Goal: Task Accomplishment & Management: Complete application form

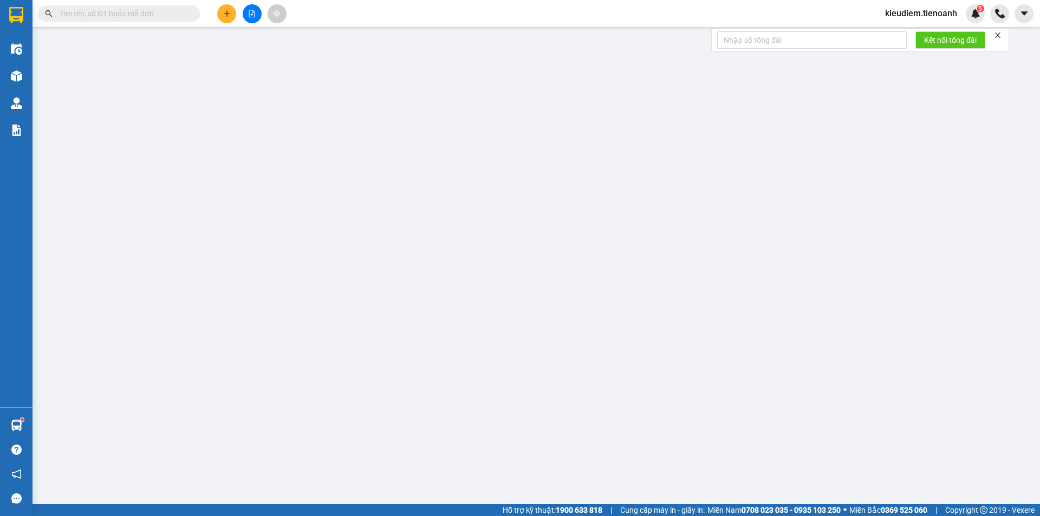
click at [182, 13] on input "text" at bounding box center [124, 14] width 128 height 12
paste input "0869788489"
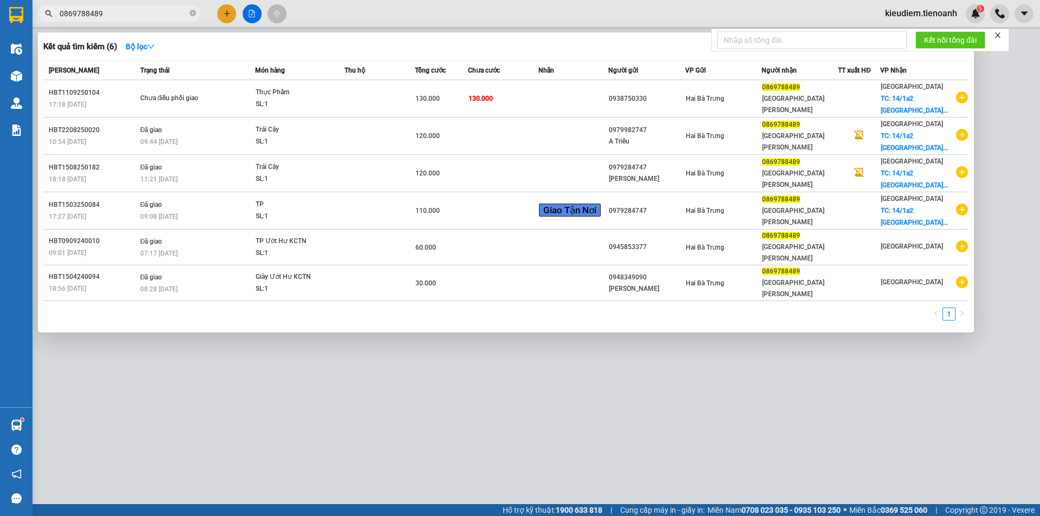
click at [141, 10] on input "0869788489" at bounding box center [124, 14] width 128 height 12
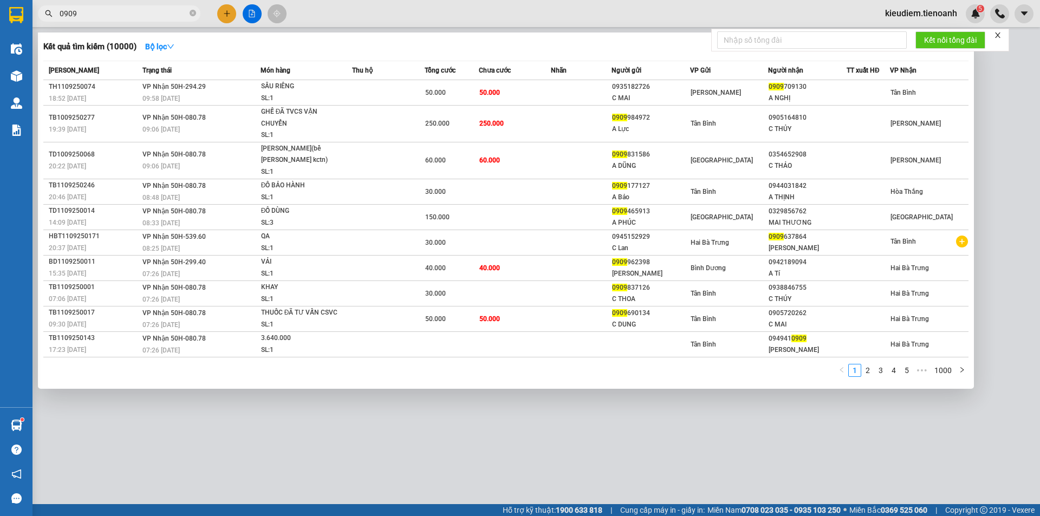
click at [61, 16] on input "0909" at bounding box center [124, 14] width 128 height 12
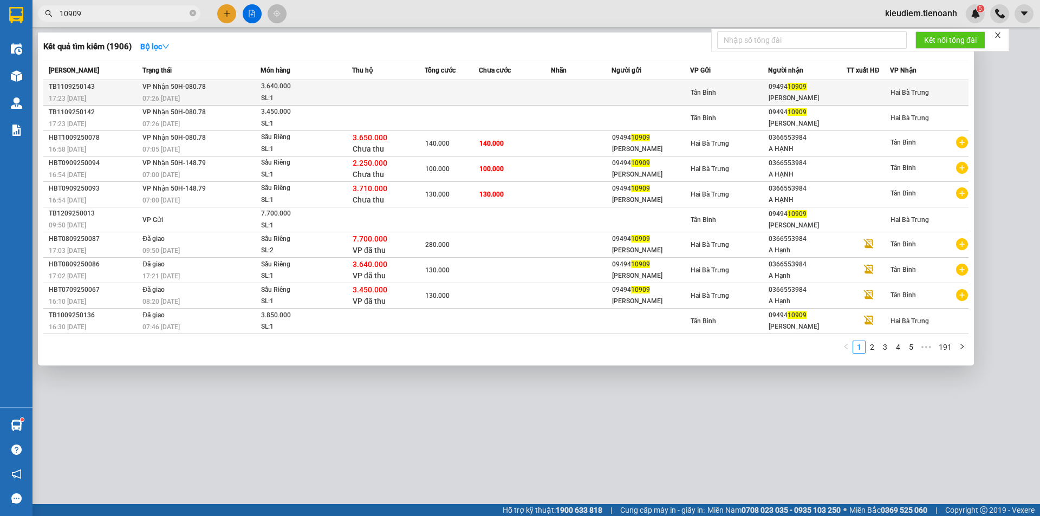
type input "10909"
click at [299, 90] on div "3.640.000" at bounding box center [301, 87] width 81 height 12
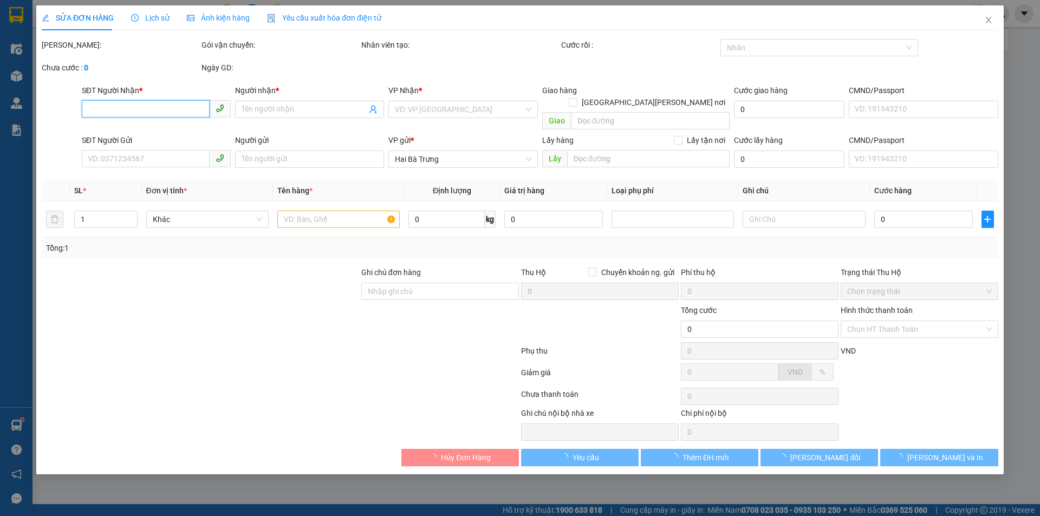
type input "0949410909"
type input "[PERSON_NAME]"
type input "HBT0809250086"
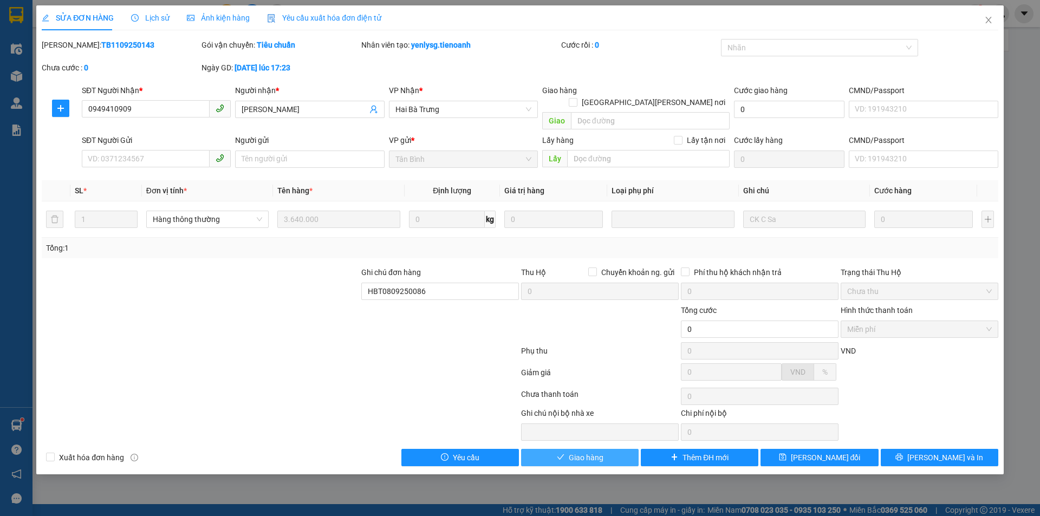
click at [596, 452] on span "Giao hàng" at bounding box center [586, 458] width 35 height 12
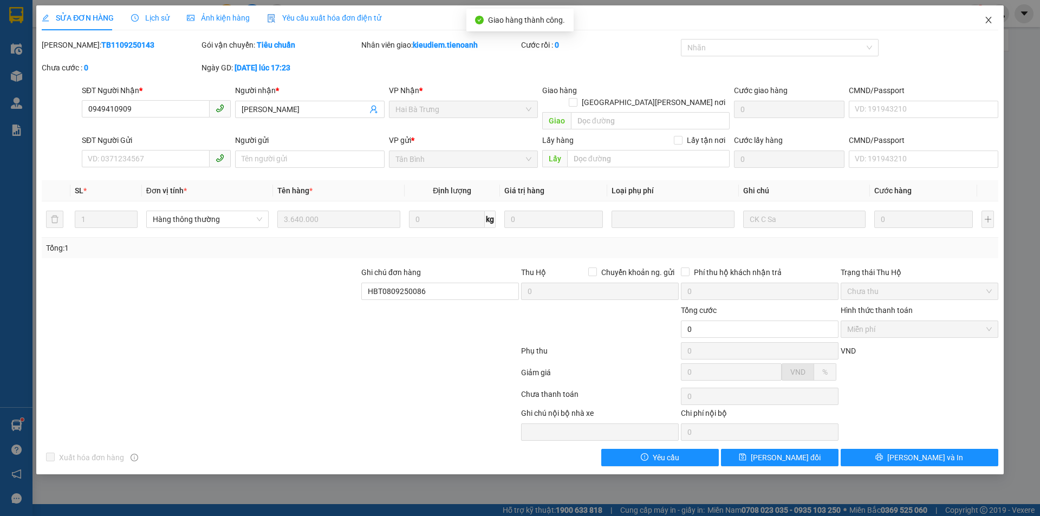
click at [988, 21] on icon "close" at bounding box center [988, 20] width 6 height 6
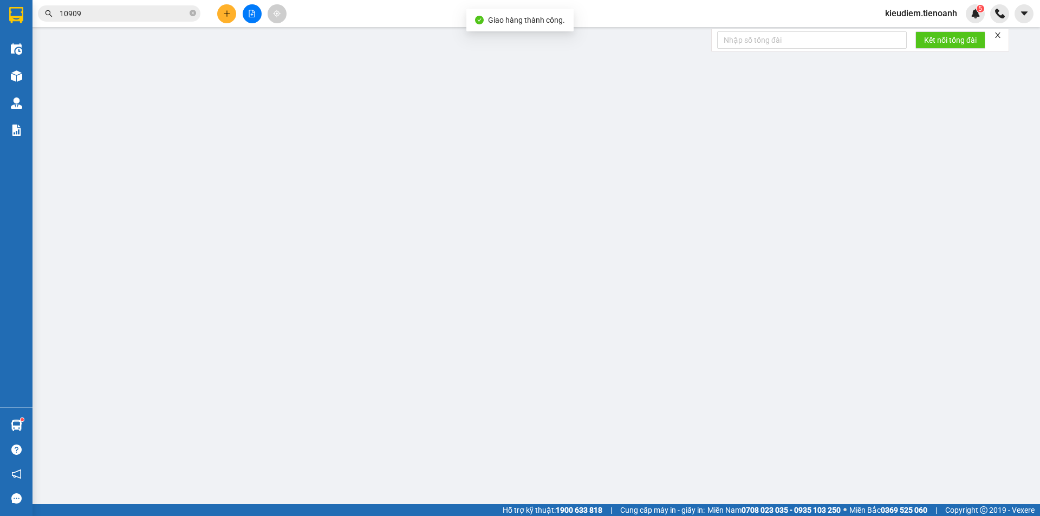
click at [160, 13] on input "10909" at bounding box center [124, 14] width 128 height 12
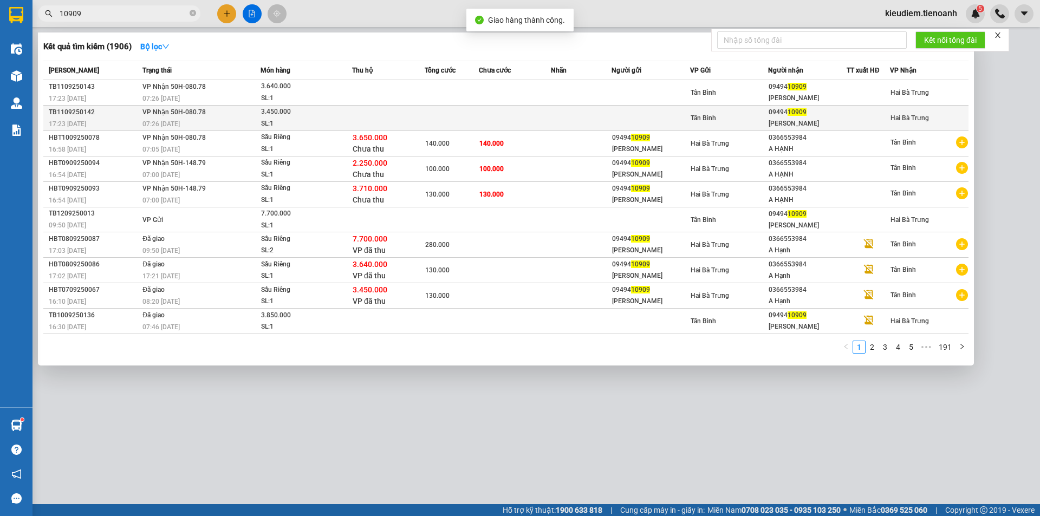
click at [212, 112] on td "[PERSON_NAME] 50H-080.78 07:26 [DATE]" at bounding box center [200, 118] width 121 height 25
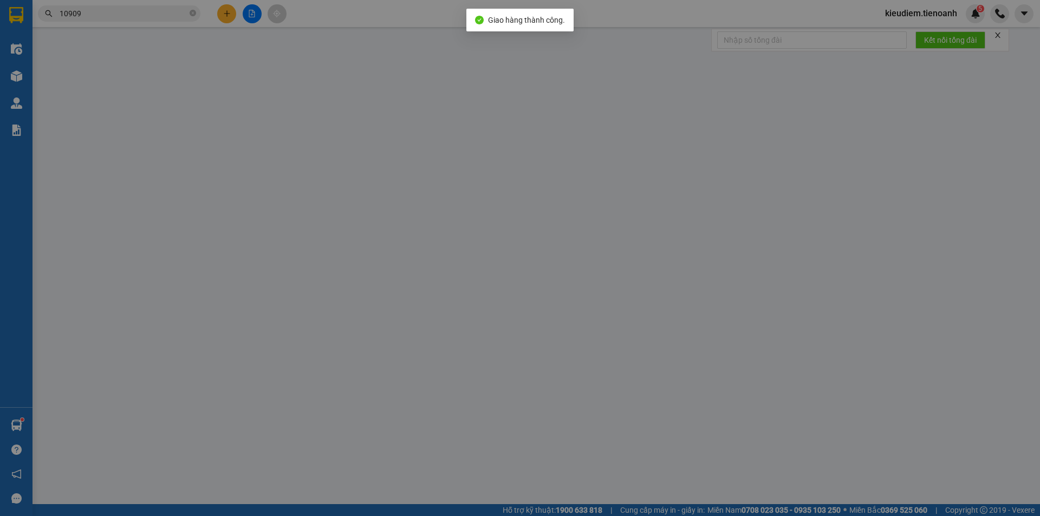
type input "0949410909"
type input "[PERSON_NAME]"
type input "HBT0709250067"
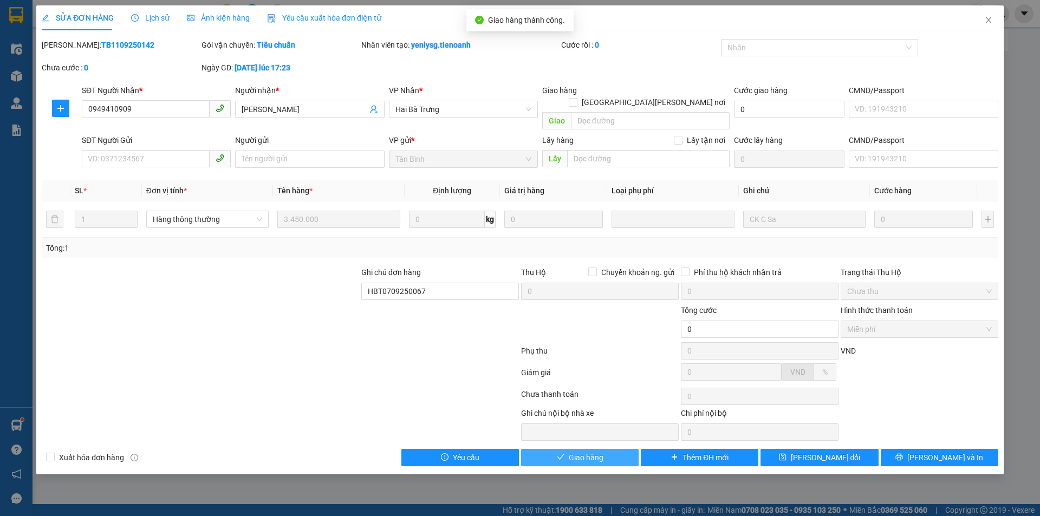
click at [559, 453] on icon "check" at bounding box center [561, 457] width 8 height 8
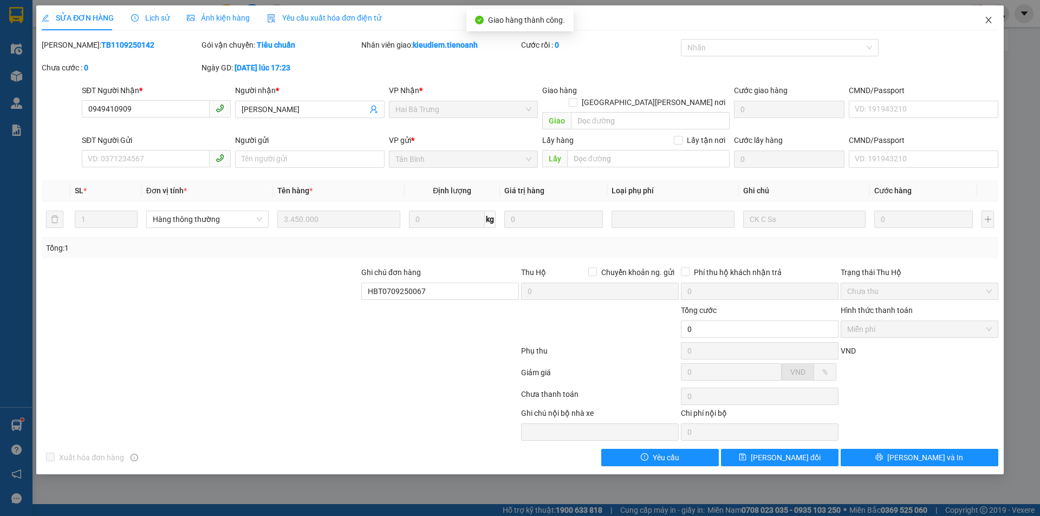
click at [988, 21] on icon "close" at bounding box center [988, 20] width 6 height 6
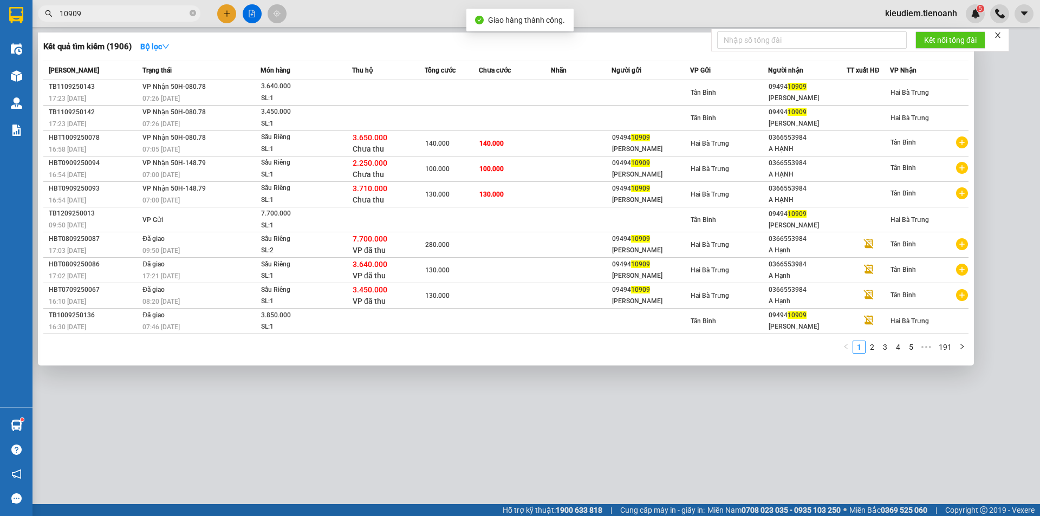
click at [120, 16] on input "10909" at bounding box center [124, 14] width 128 height 12
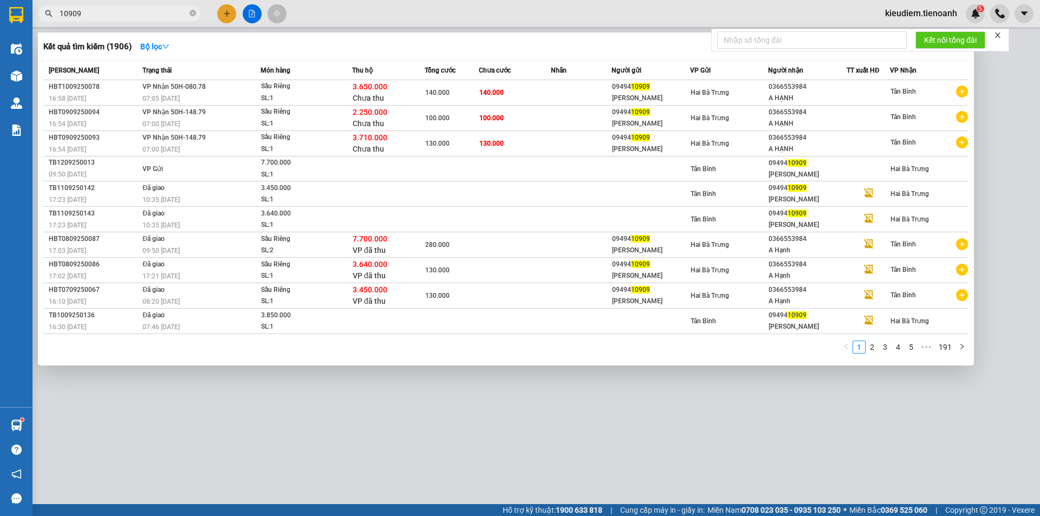
click at [136, 8] on input "10909" at bounding box center [124, 14] width 128 height 12
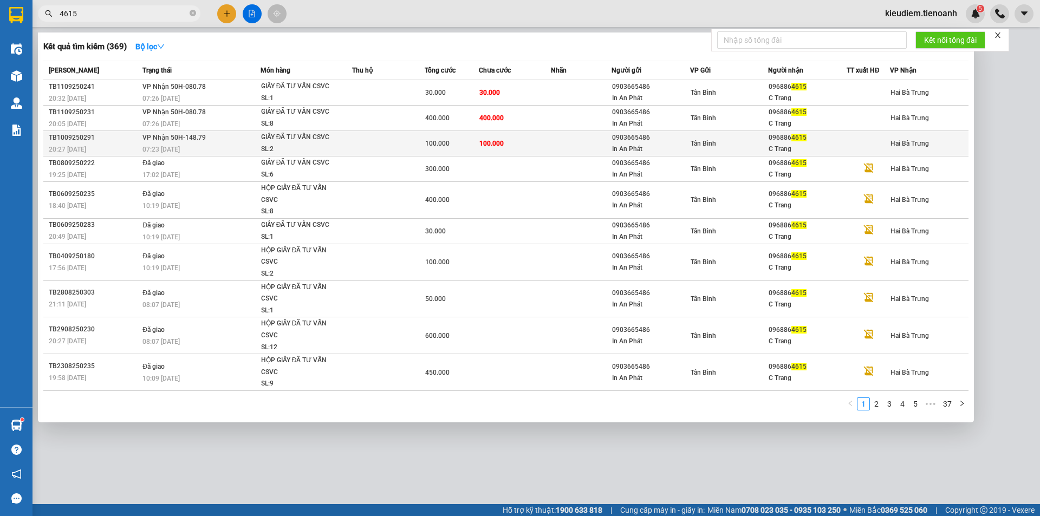
type input "4615"
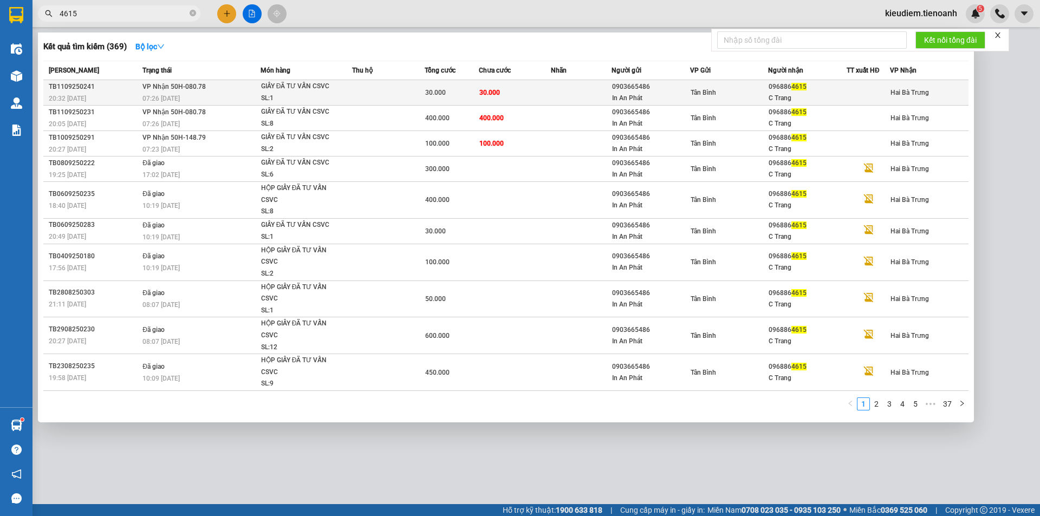
click at [575, 94] on td at bounding box center [581, 92] width 60 height 25
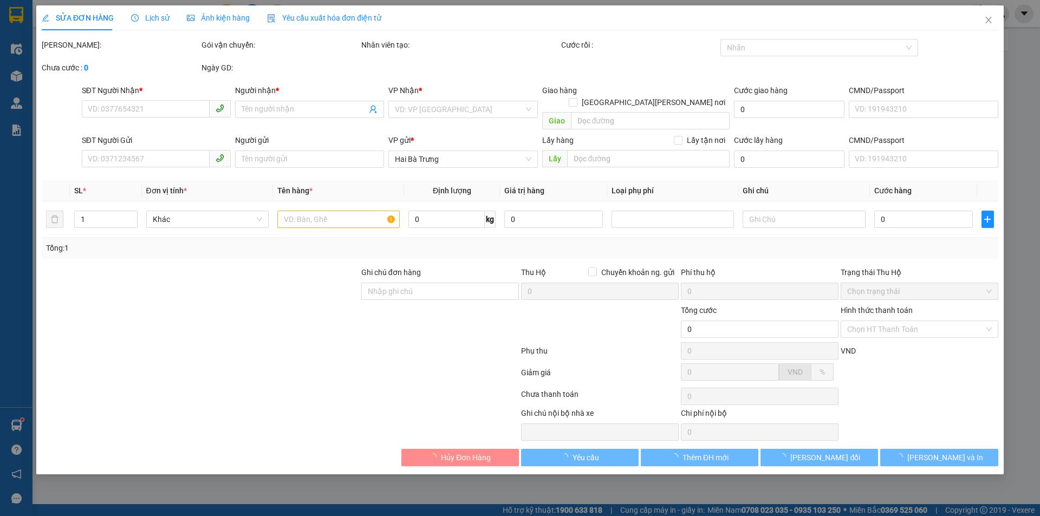
type input "0968864615"
type input "C Trang"
type input "0903665486"
type input "In An Phát"
type input "30.000"
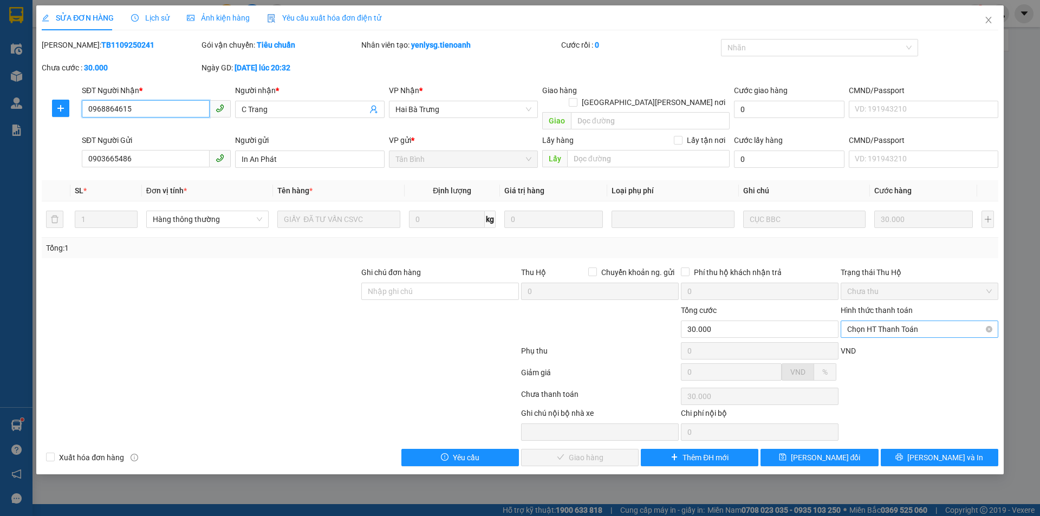
click at [910, 321] on span "Chọn HT Thanh Toán" at bounding box center [919, 329] width 145 height 16
click at [899, 344] on div "Tại văn phòng" at bounding box center [919, 339] width 145 height 12
type input "0"
click at [986, 24] on span "Close" at bounding box center [988, 20] width 30 height 30
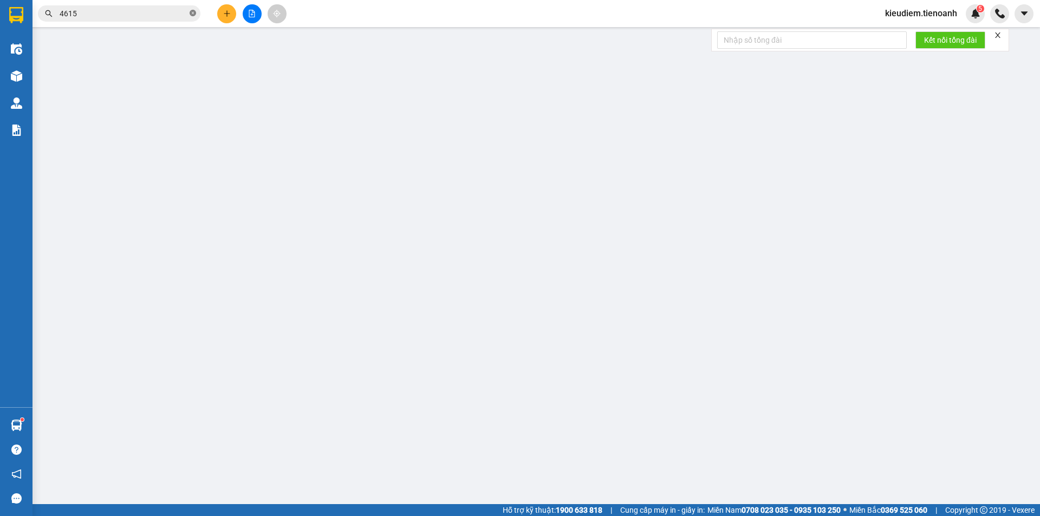
click at [191, 11] on icon "close-circle" at bounding box center [193, 13] width 6 height 6
click at [165, 16] on input "text" at bounding box center [124, 14] width 128 height 12
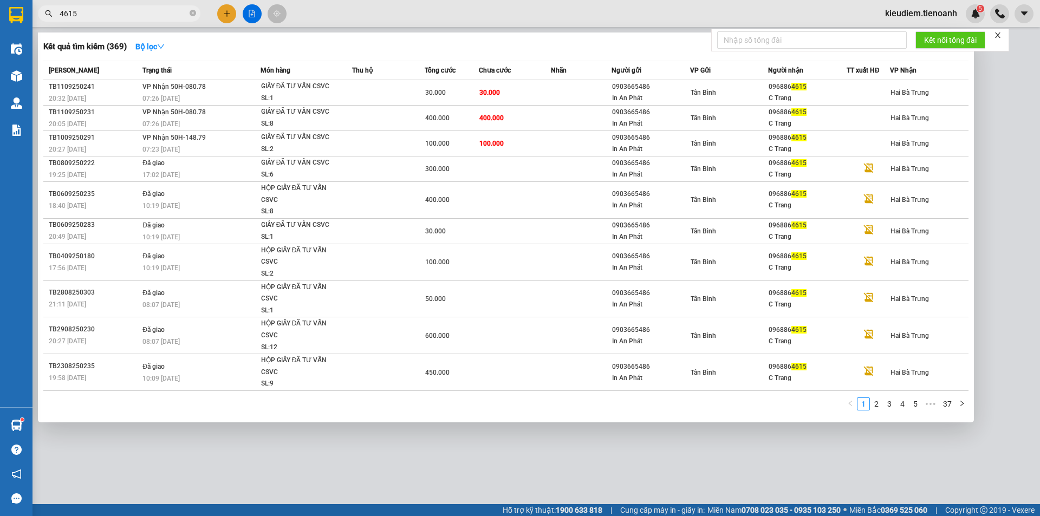
type input "4615"
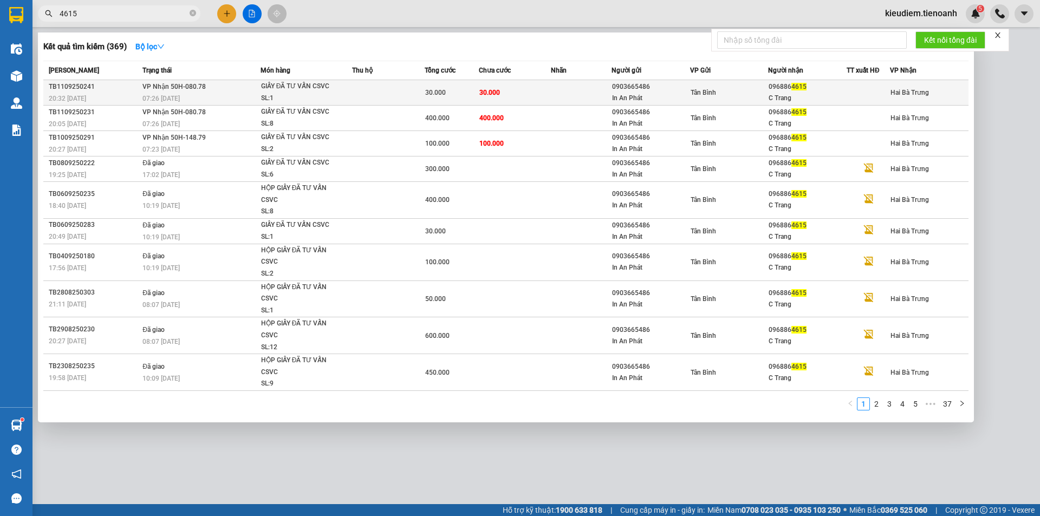
click at [371, 101] on td at bounding box center [388, 92] width 73 height 25
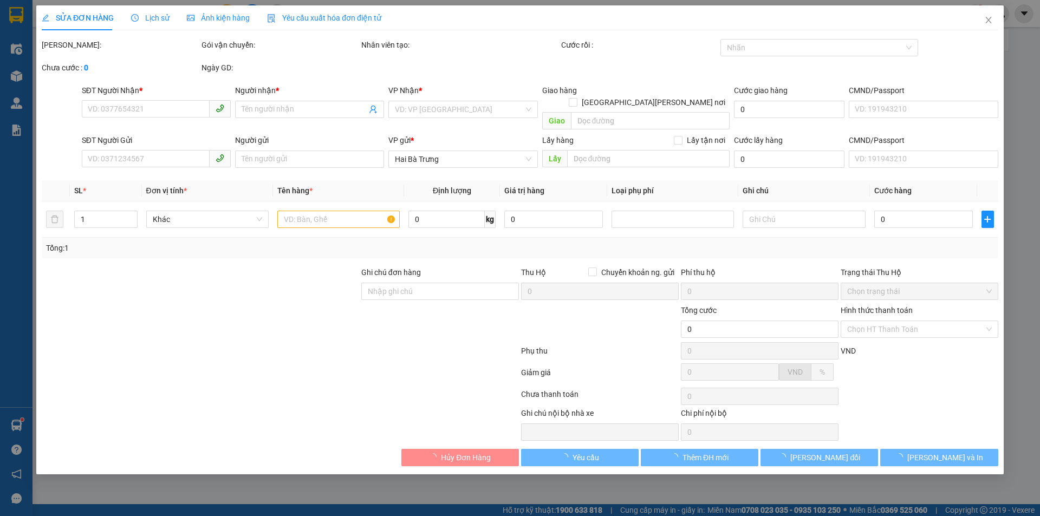
type input "0968864615"
type input "C Trang"
type input "0903665486"
type input "In An Phát"
type input "30.000"
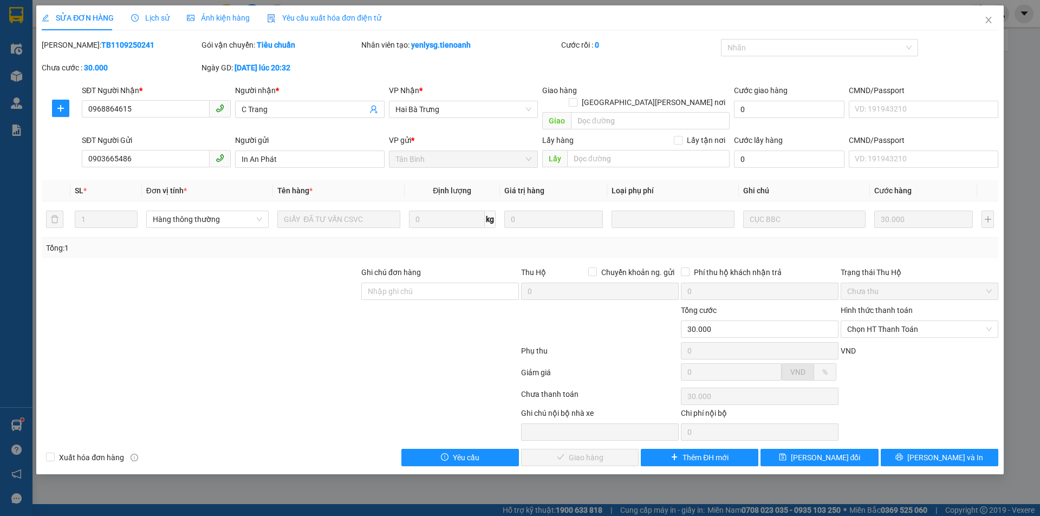
click at [927, 326] on div "Hình thức thanh toán Chọn HT Thanh Toán" at bounding box center [919, 323] width 158 height 38
click at [914, 321] on span "Chọn HT Thanh Toán" at bounding box center [919, 329] width 145 height 16
click at [900, 338] on div "Tại văn phòng" at bounding box center [919, 339] width 145 height 12
type input "0"
click at [618, 449] on button "[PERSON_NAME] và [PERSON_NAME] hàng" at bounding box center [579, 457] width 117 height 17
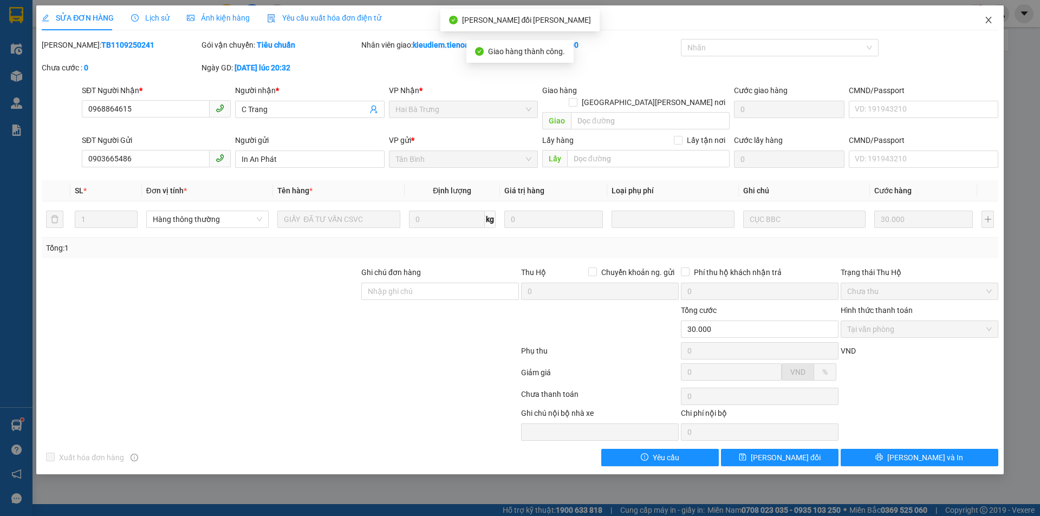
click at [990, 19] on icon "close" at bounding box center [988, 20] width 9 height 9
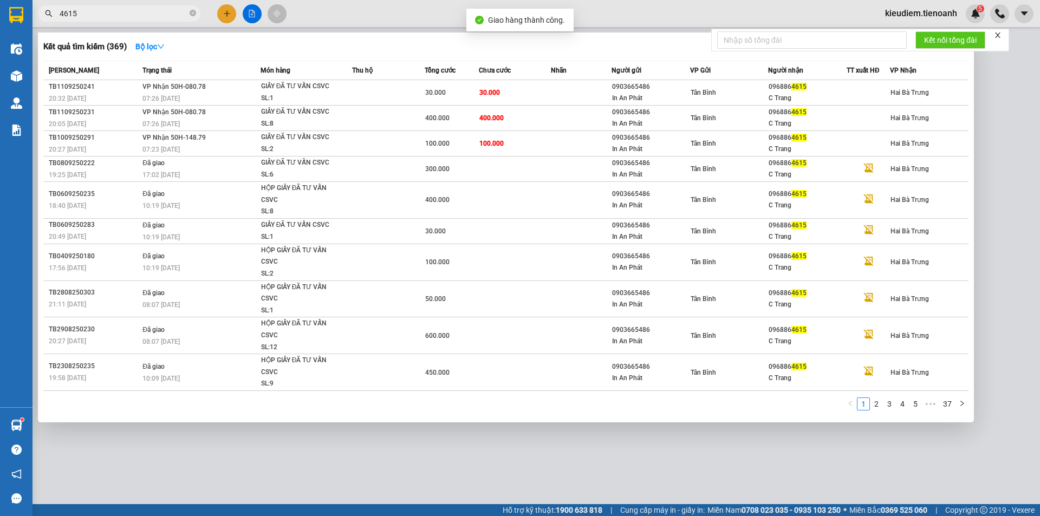
click at [180, 18] on input "4615" at bounding box center [124, 14] width 128 height 12
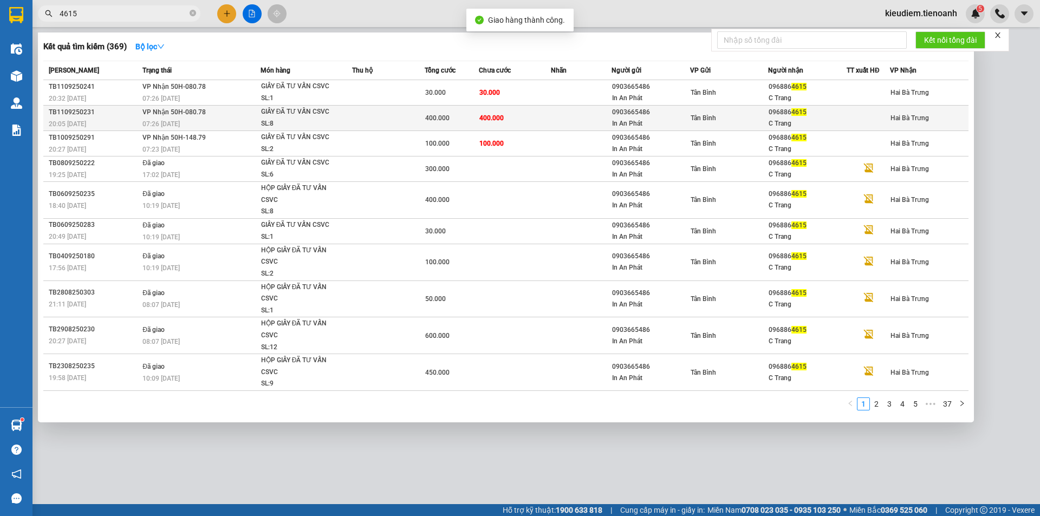
click at [267, 119] on div "SL: 8" at bounding box center [301, 124] width 81 height 12
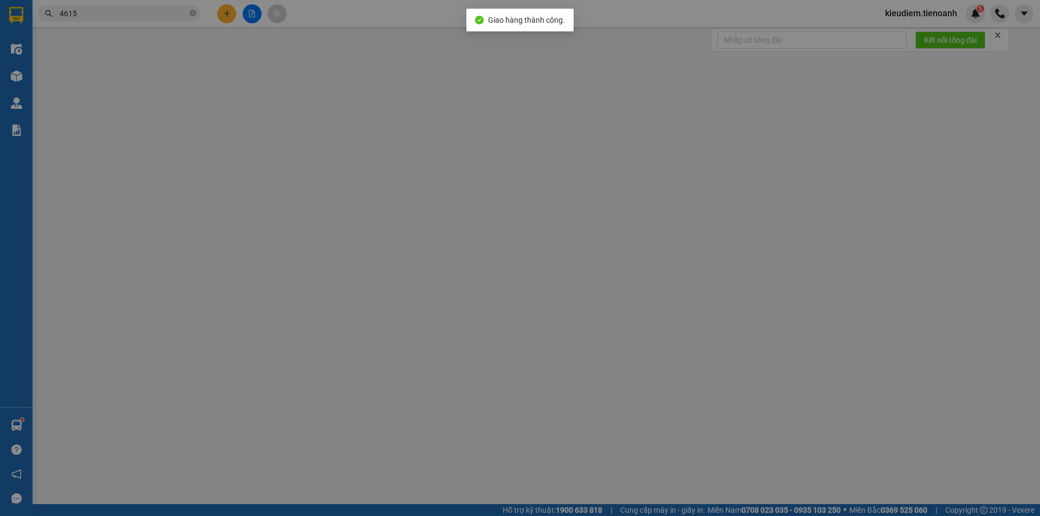
type input "0968864615"
type input "C Trang"
type input "0903665486"
type input "In An Phát"
type input "400.000"
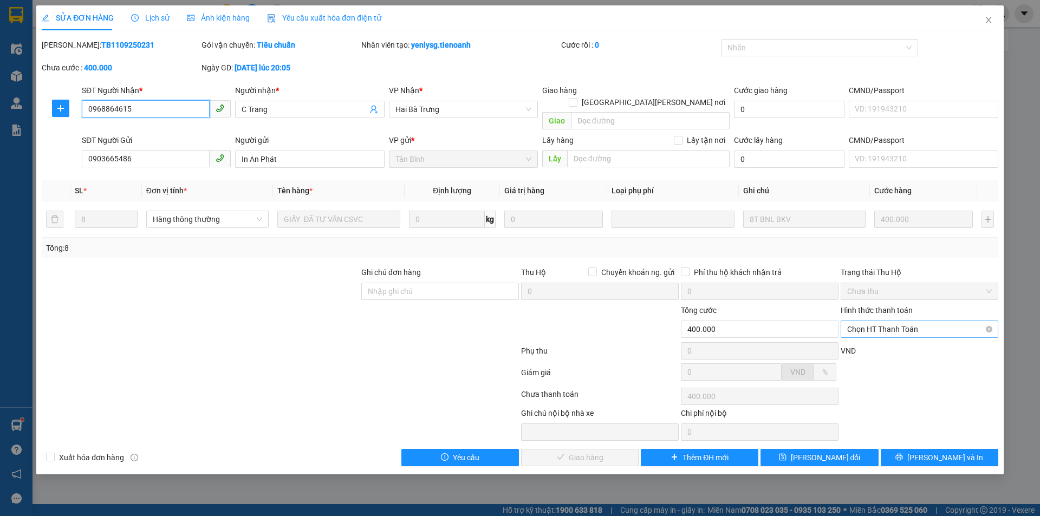
click at [936, 321] on span "Chọn HT Thanh Toán" at bounding box center [919, 329] width 145 height 16
click at [924, 335] on div "Tại văn phòng" at bounding box center [919, 339] width 145 height 12
type input "0"
click at [599, 452] on span "[PERSON_NAME] và [PERSON_NAME] hàng" at bounding box center [614, 458] width 146 height 12
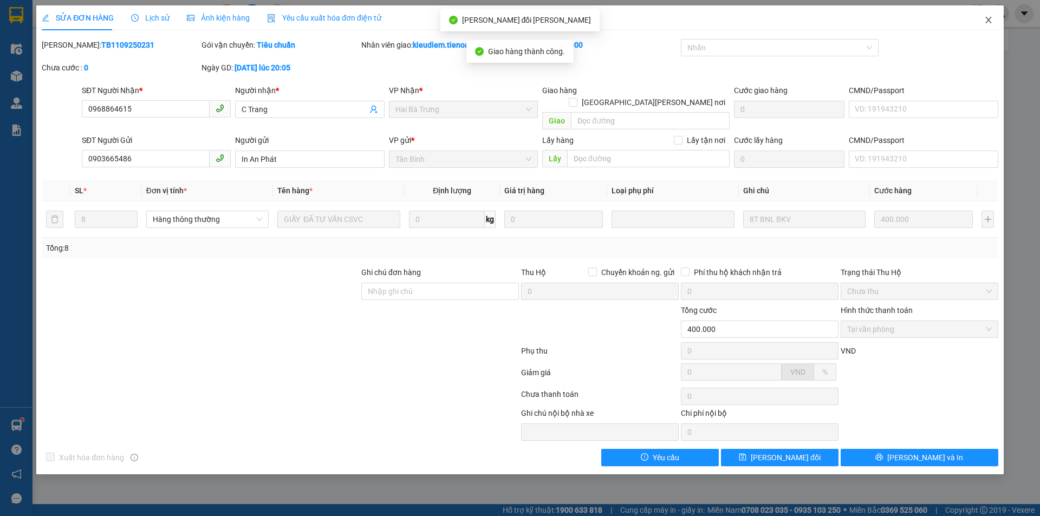
click at [993, 22] on span "Close" at bounding box center [988, 20] width 30 height 30
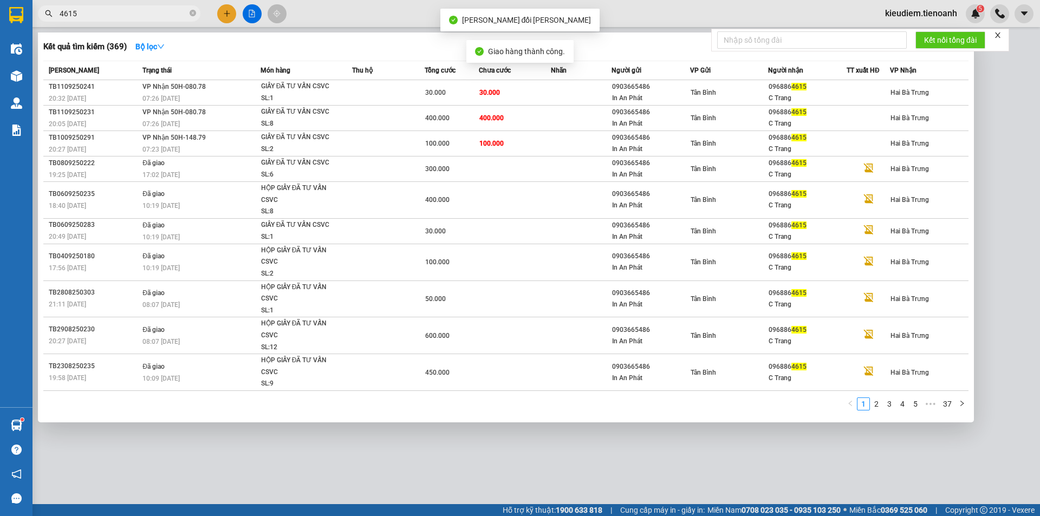
click at [165, 17] on input "4615" at bounding box center [124, 14] width 128 height 12
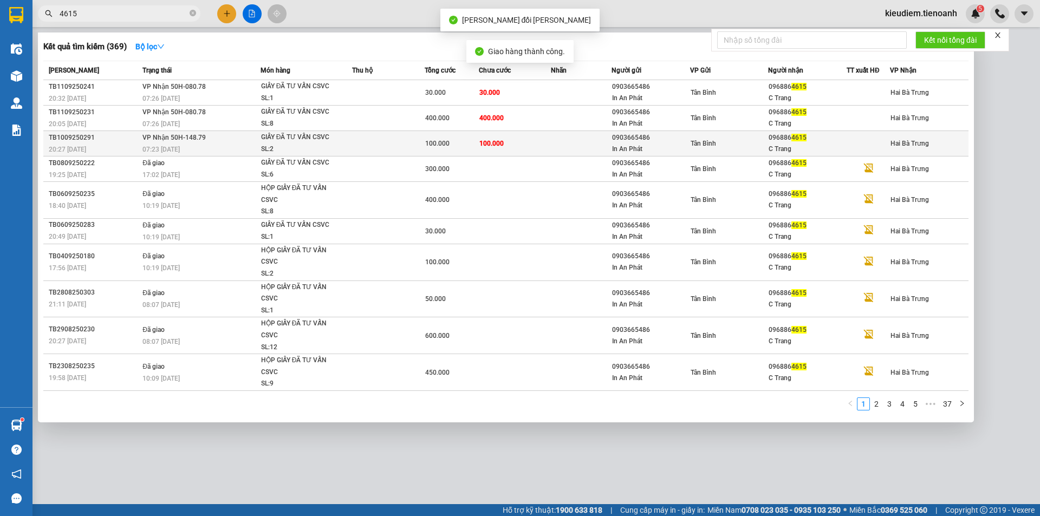
click at [229, 152] on div "07:23 [DATE]" at bounding box center [200, 149] width 117 height 12
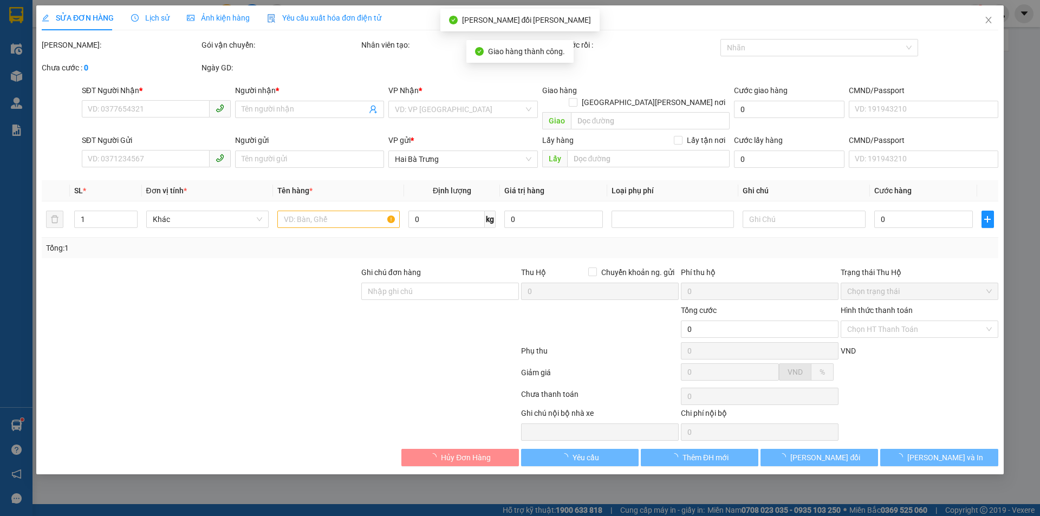
type input "0968864615"
type input "C Trang"
type input "0903665486"
type input "In An Phát"
type input "100.000"
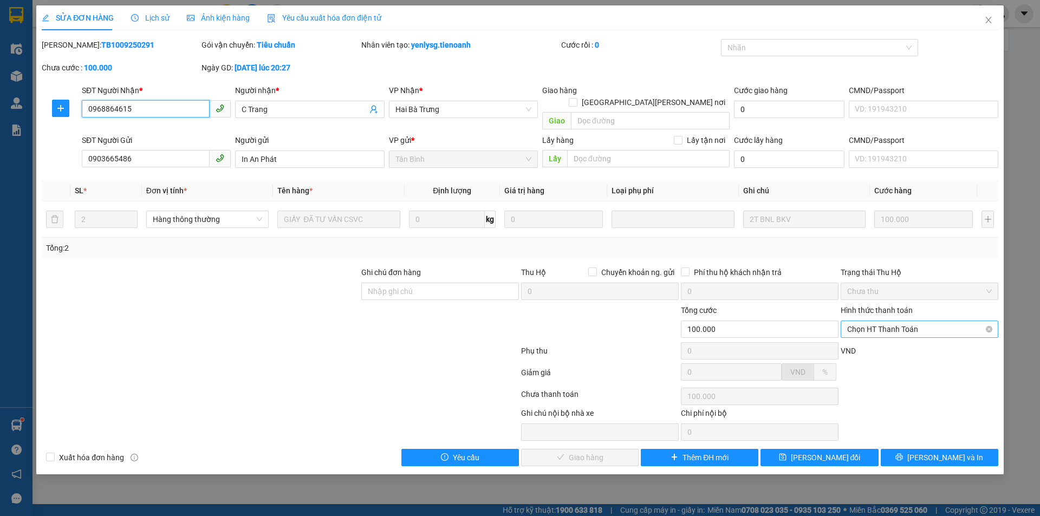
click at [970, 321] on span "Chọn HT Thanh Toán" at bounding box center [919, 329] width 145 height 16
click at [931, 339] on div "Tại văn phòng" at bounding box center [919, 339] width 145 height 12
type input "0"
click at [586, 453] on button "[PERSON_NAME] và [PERSON_NAME] hàng" at bounding box center [579, 457] width 117 height 17
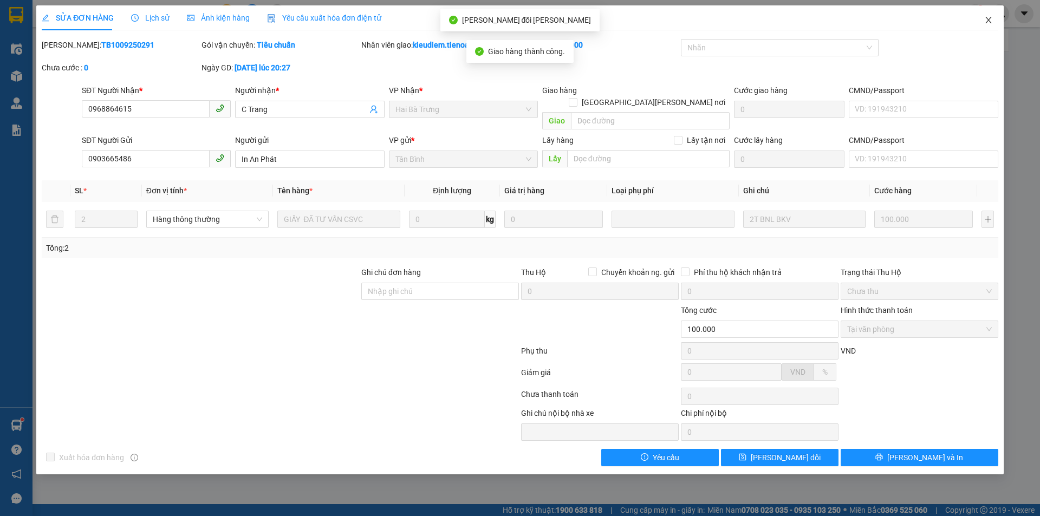
click at [989, 27] on span "Close" at bounding box center [988, 20] width 30 height 30
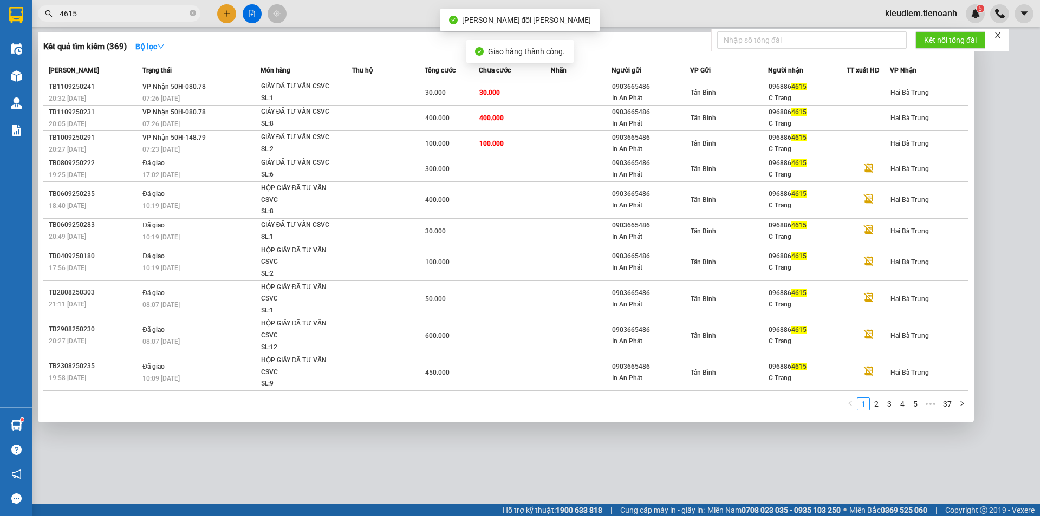
click at [121, 12] on input "4615" at bounding box center [124, 14] width 128 height 12
drag, startPoint x: 119, startPoint y: 13, endPoint x: 45, endPoint y: 18, distance: 74.4
click at [45, 18] on span "4615" at bounding box center [119, 13] width 162 height 16
click at [55, 18] on span "4615" at bounding box center [119, 13] width 162 height 16
click at [60, 17] on input "4615" at bounding box center [124, 14] width 128 height 12
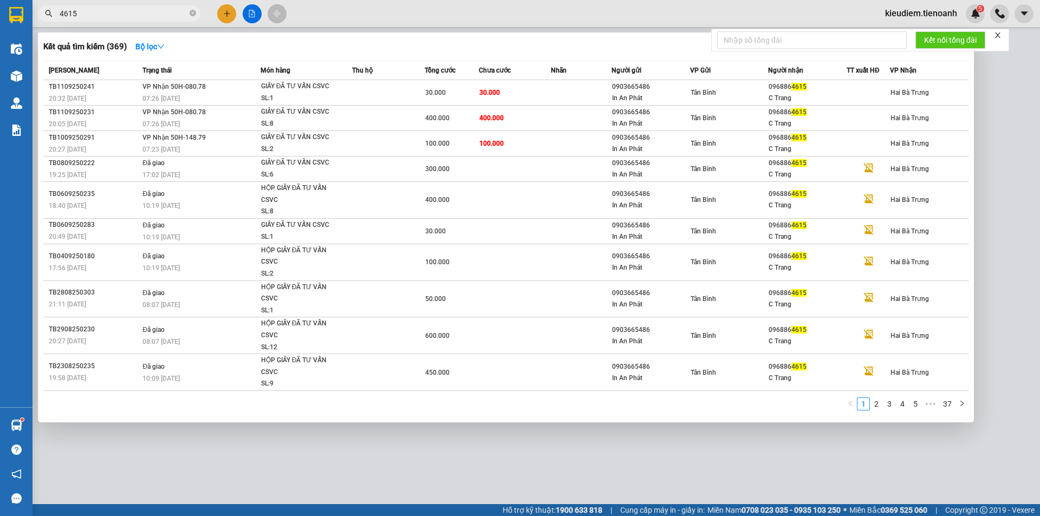
type input "64615"
click at [192, 14] on icon "close-circle" at bounding box center [193, 13] width 6 height 6
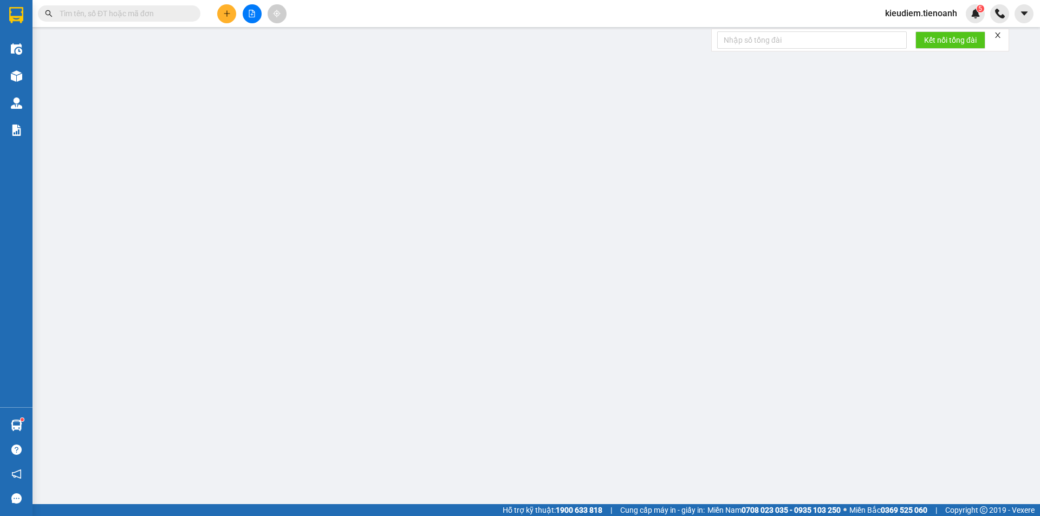
click at [304, 9] on div "Kết quả [PERSON_NAME] ( 346 ) Bộ lọc Mã ĐH Trạng thái Món hàng Thu hộ Tổng [PER…" at bounding box center [520, 13] width 1040 height 27
